Goal: Use online tool/utility: Utilize a website feature to perform a specific function

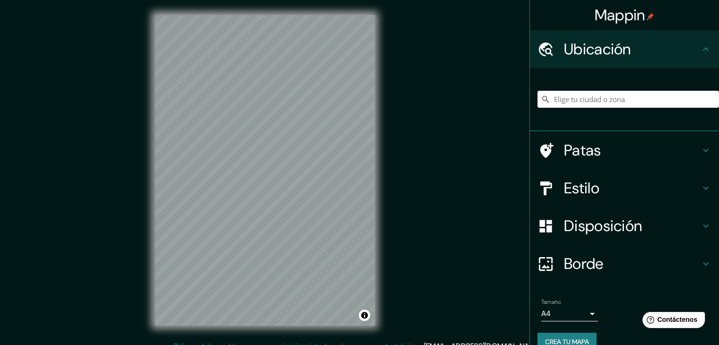
click at [565, 91] on input "Elige tu ciudad o zona" at bounding box center [627, 99] width 181 height 17
paste input "ayuntamiento [PERSON_NAME][GEOGRAPHIC_DATA]"
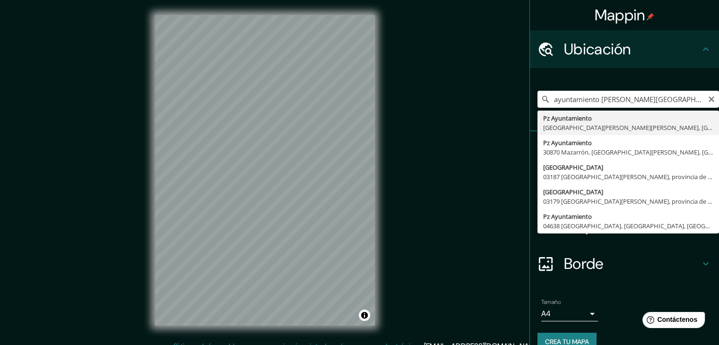
type input "Pz Ayuntamiento, [GEOGRAPHIC_DATA][PERSON_NAME], [GEOGRAPHIC_DATA][PERSON_NAME]…"
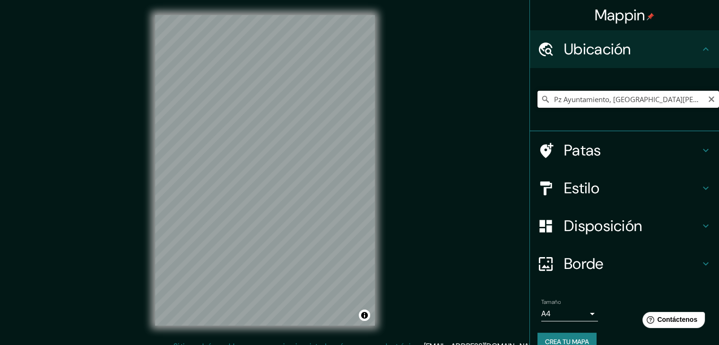
click at [578, 99] on input "Pz Ayuntamiento, [GEOGRAPHIC_DATA][PERSON_NAME], [GEOGRAPHIC_DATA][PERSON_NAME]…" at bounding box center [627, 99] width 181 height 17
click at [633, 96] on input "Pz Ayuntamiento, [GEOGRAPHIC_DATA][PERSON_NAME], [GEOGRAPHIC_DATA][PERSON_NAME]…" at bounding box center [627, 99] width 181 height 17
click at [709, 97] on icon "Claro" at bounding box center [712, 99] width 6 height 6
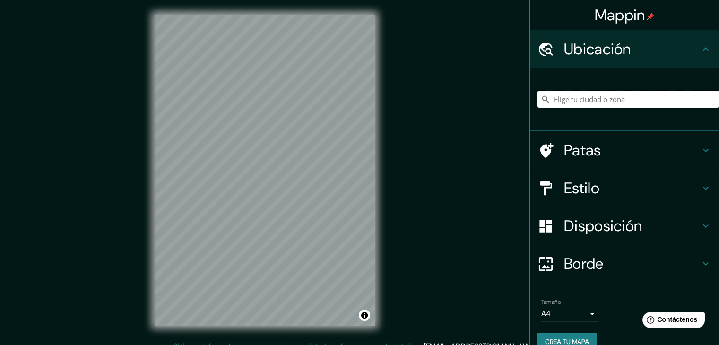
click at [658, 102] on input "Elige tu ciudad o zona" at bounding box center [627, 99] width 181 height 17
paste input "ayuntamiento [PERSON_NAME][GEOGRAPHIC_DATA]"
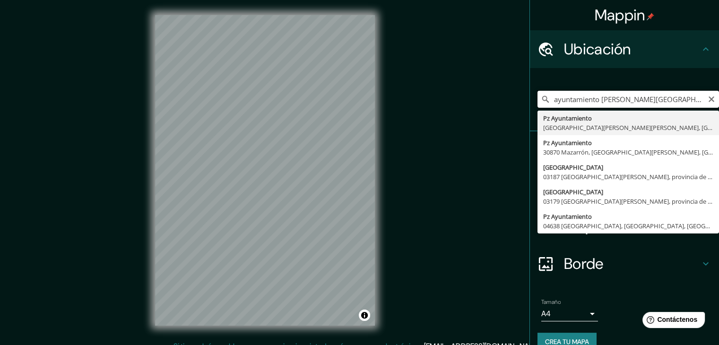
click at [596, 104] on input "ayuntamiento [PERSON_NAME][GEOGRAPHIC_DATA]" at bounding box center [627, 99] width 181 height 17
paste input "[STREET_ADDRESS]"
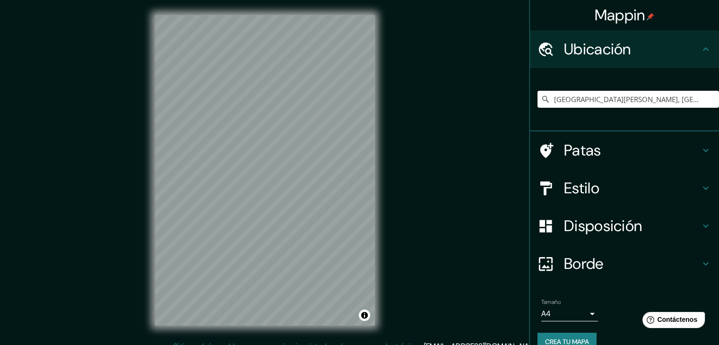
type input "[GEOGRAPHIC_DATA][PERSON_NAME], [GEOGRAPHIC_DATA]"
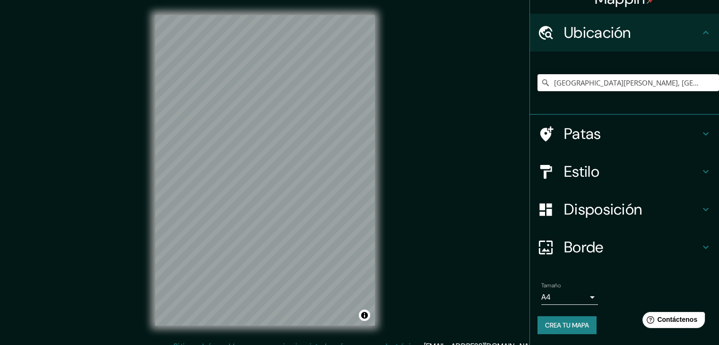
scroll to position [11, 0]
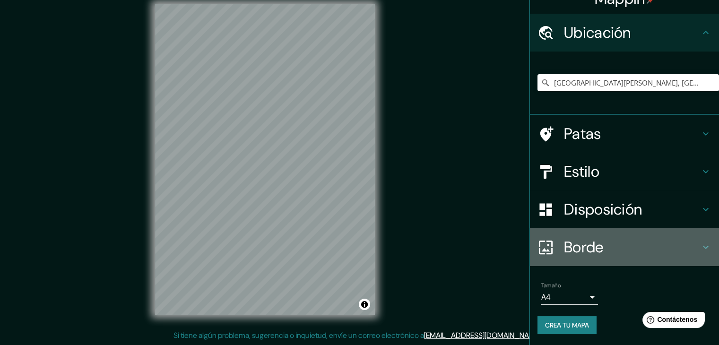
click at [619, 245] on h4 "Borde" at bounding box center [632, 247] width 136 height 19
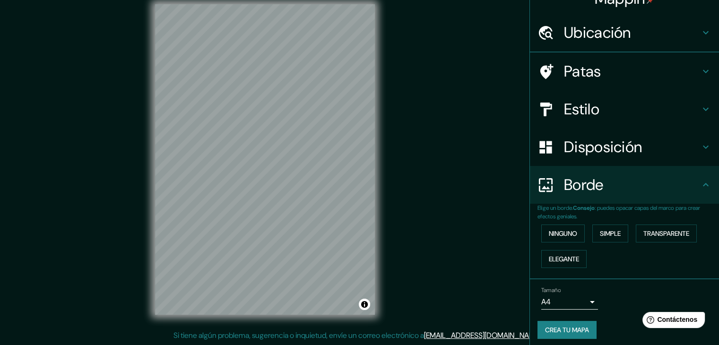
scroll to position [17, 0]
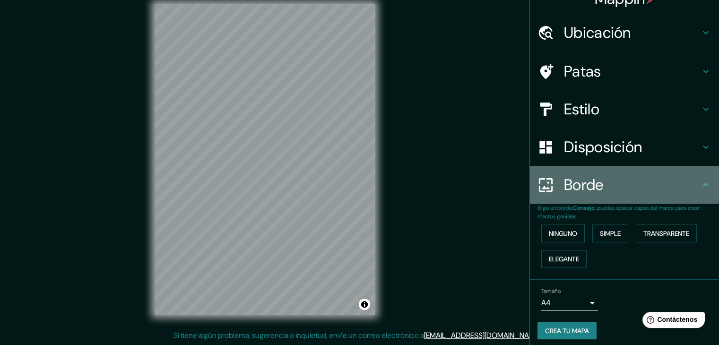
click at [611, 186] on h4 "Borde" at bounding box center [632, 184] width 136 height 19
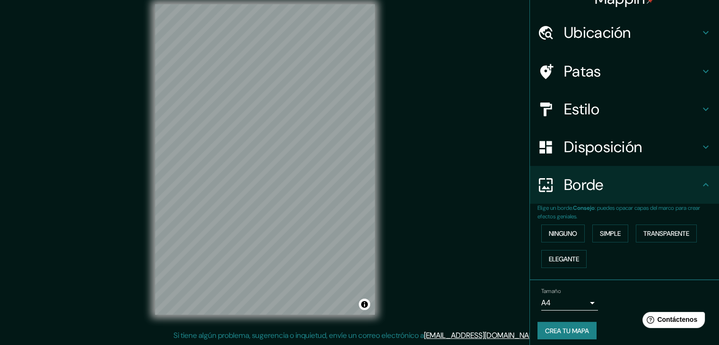
click at [620, 145] on font "Disposición" at bounding box center [603, 147] width 78 height 20
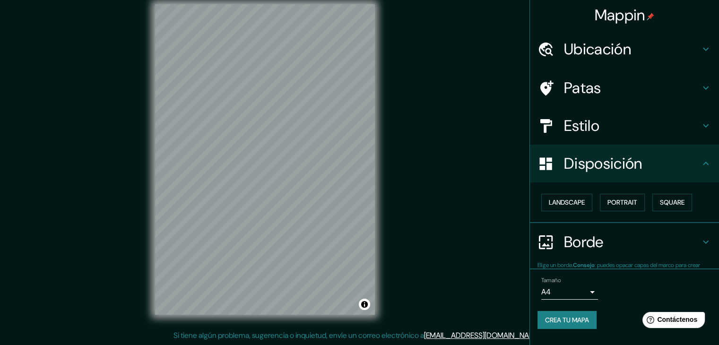
scroll to position [0, 0]
click at [614, 125] on h4 "Estilo" at bounding box center [632, 125] width 136 height 19
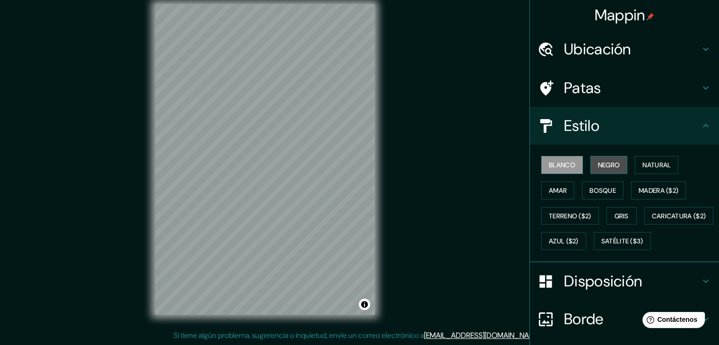
click at [605, 161] on font "Negro" at bounding box center [609, 165] width 22 height 9
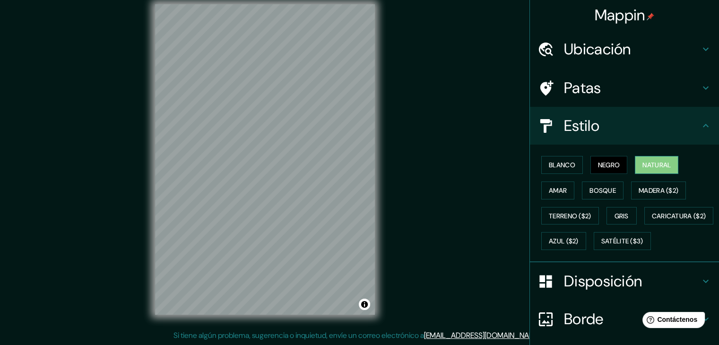
click at [635, 164] on button "Natural" at bounding box center [656, 165] width 43 height 18
click at [549, 192] on font "Amar" at bounding box center [558, 190] width 18 height 9
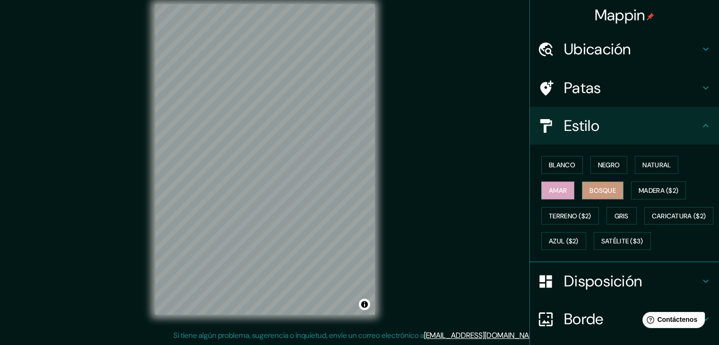
click at [590, 190] on font "Bosque" at bounding box center [602, 190] width 26 height 9
click at [614, 214] on font "Gris" at bounding box center [621, 216] width 14 height 9
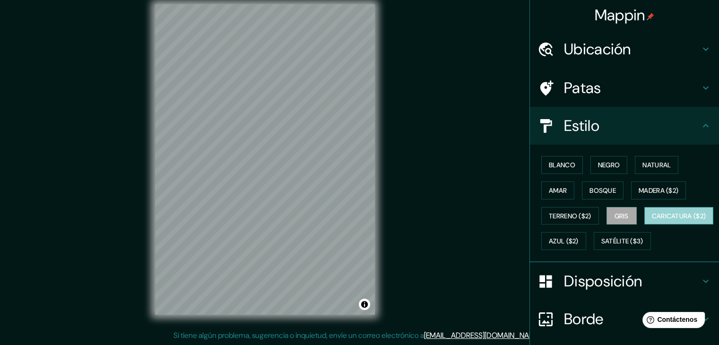
click at [652, 222] on font "Caricatura ($2)" at bounding box center [679, 216] width 54 height 12
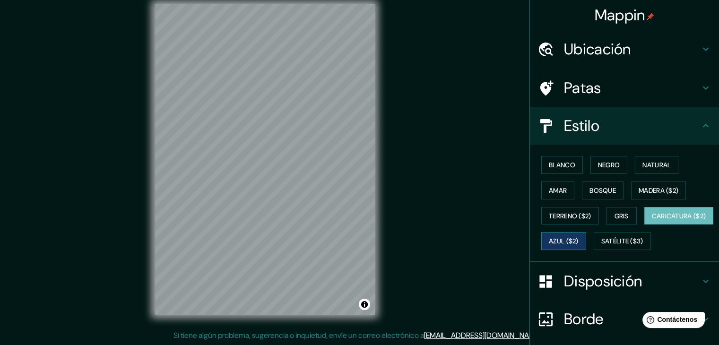
click at [579, 239] on font "Azul ($2)" at bounding box center [564, 241] width 30 height 9
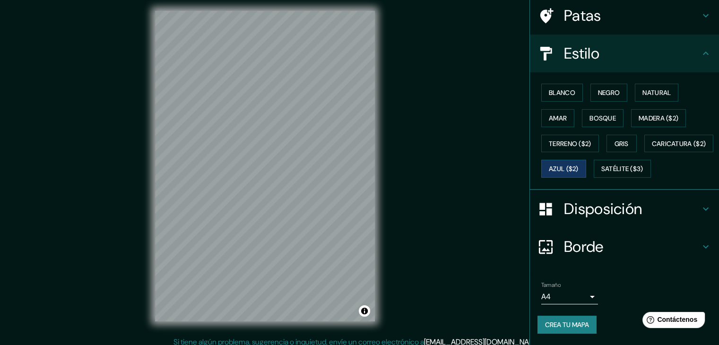
scroll to position [11, 0]
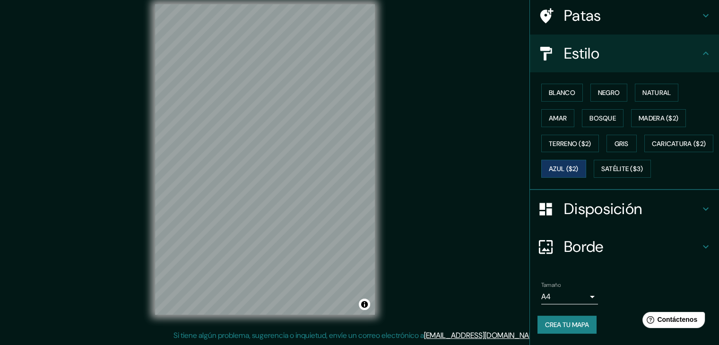
click at [622, 207] on font "Disposición" at bounding box center [603, 209] width 78 height 20
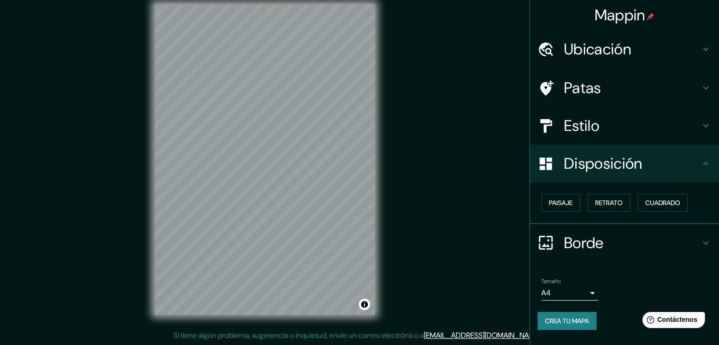
scroll to position [0, 0]
click at [616, 176] on div "Disposición" at bounding box center [624, 164] width 189 height 38
click at [598, 49] on font "Ubicación" at bounding box center [597, 49] width 67 height 20
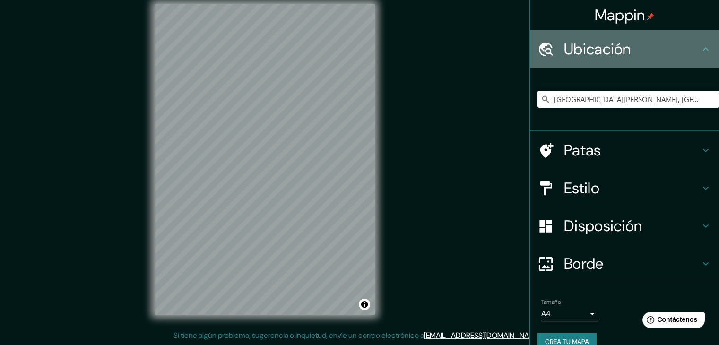
click at [598, 44] on font "Ubicación" at bounding box center [597, 49] width 67 height 20
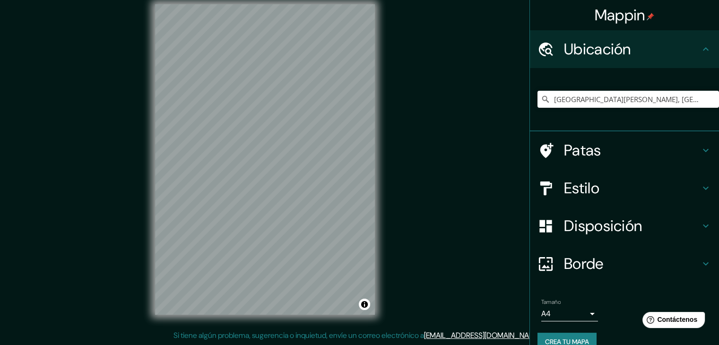
click at [590, 153] on font "Patas" at bounding box center [582, 150] width 37 height 20
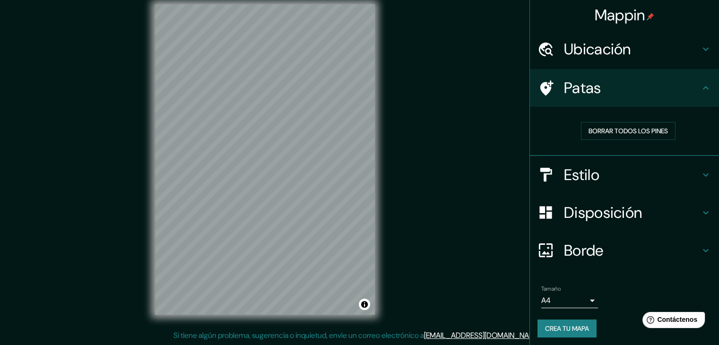
click at [602, 87] on h4 "Patas" at bounding box center [632, 87] width 136 height 19
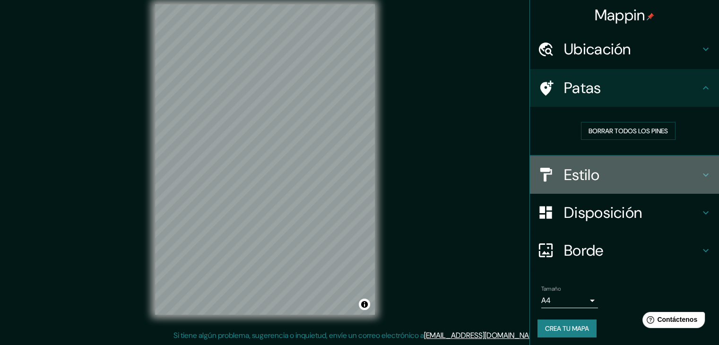
click at [596, 170] on h4 "Estilo" at bounding box center [632, 174] width 136 height 19
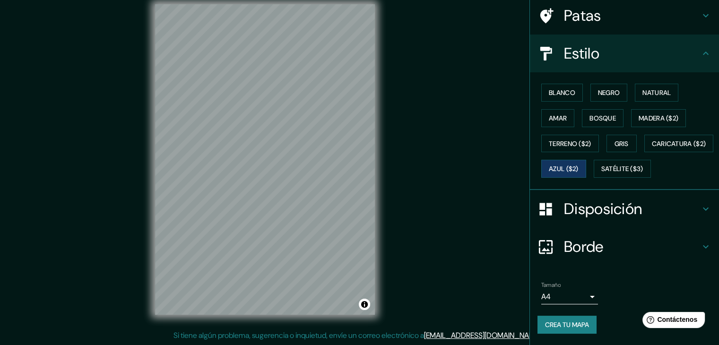
scroll to position [95, 0]
click at [652, 147] on font "Caricatura ($2)" at bounding box center [679, 143] width 54 height 9
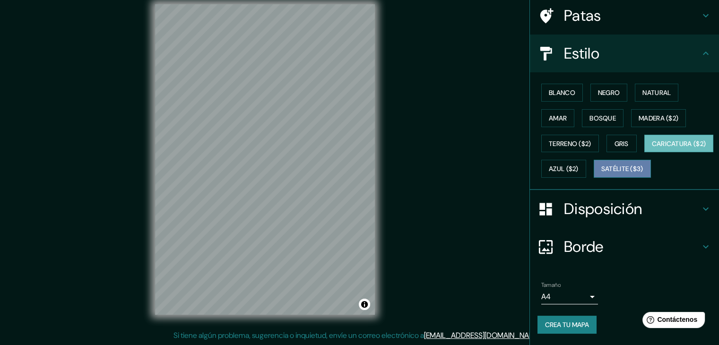
click at [601, 169] on font "Satélite ($3)" at bounding box center [622, 169] width 42 height 9
